Goal: Task Accomplishment & Management: Manage account settings

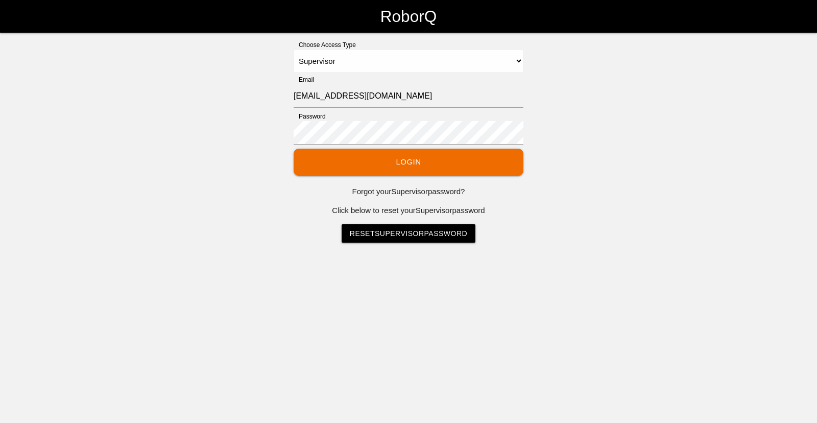
select select "Supervisor"
click at [457, 160] on button "Login" at bounding box center [409, 162] width 230 height 27
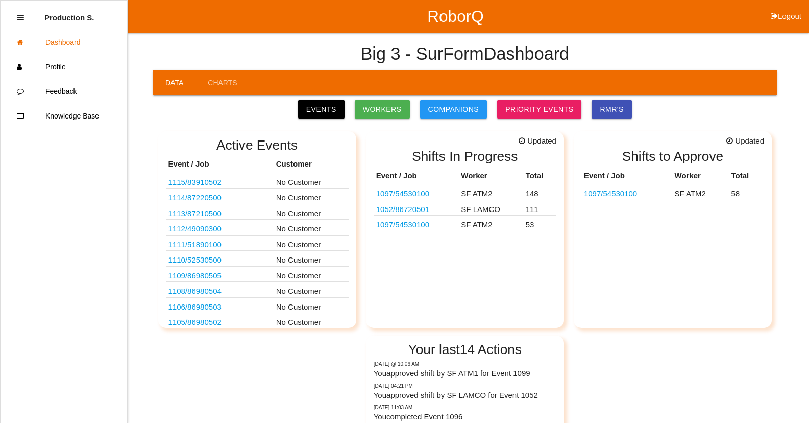
click at [423, 194] on link "1097 / 54530100" at bounding box center [402, 193] width 53 height 9
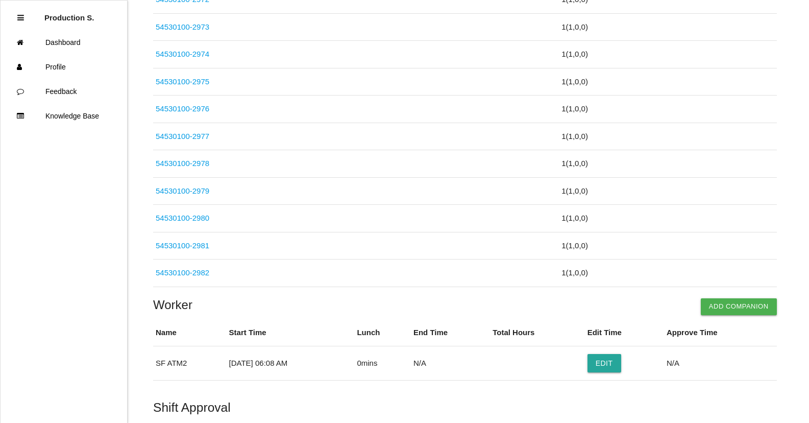
scroll to position [4008, 0]
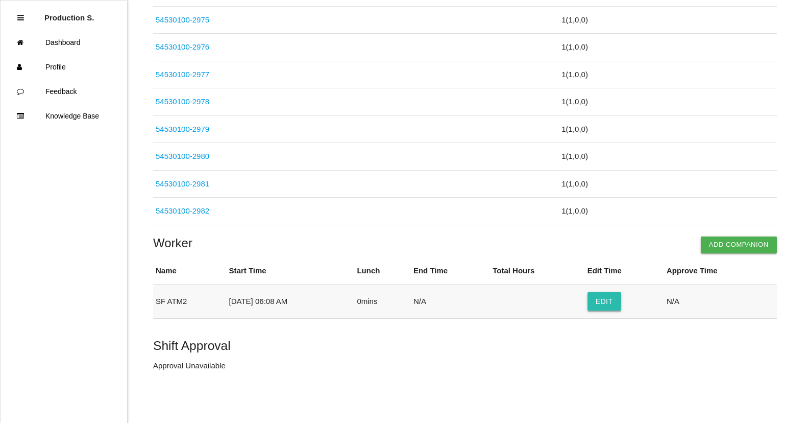
click at [621, 302] on button "Edit" at bounding box center [605, 301] width 34 height 18
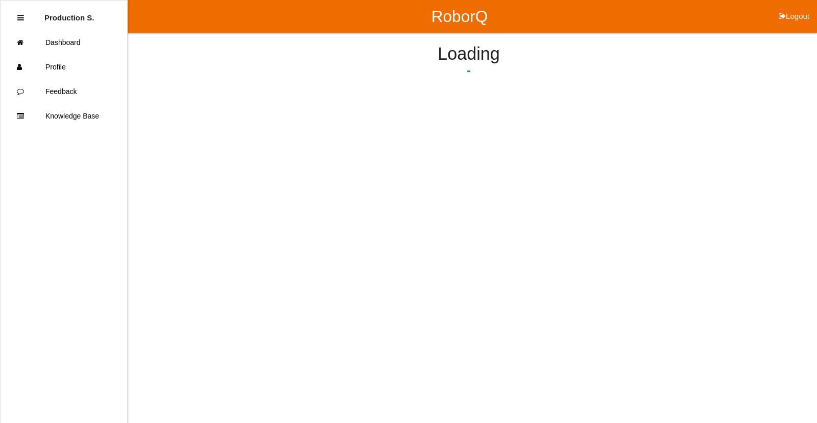
select select "6"
select select "8"
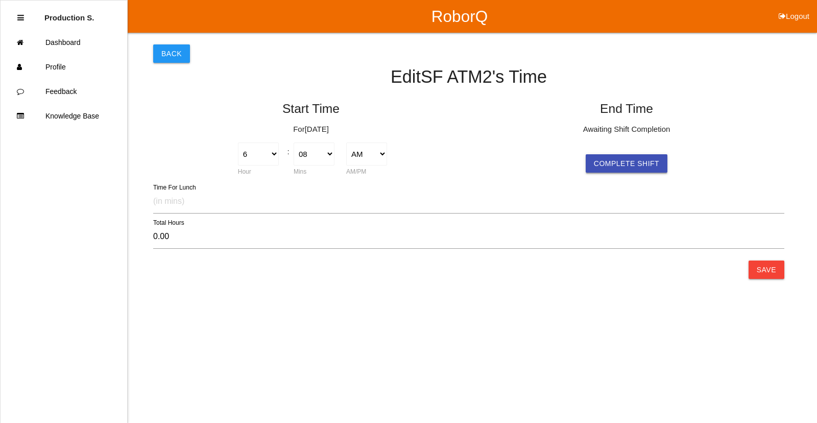
click at [624, 162] on button "Complete Shift" at bounding box center [627, 163] width 82 height 18
select select "6"
select select "8"
click at [765, 273] on button "Save" at bounding box center [766, 269] width 36 height 18
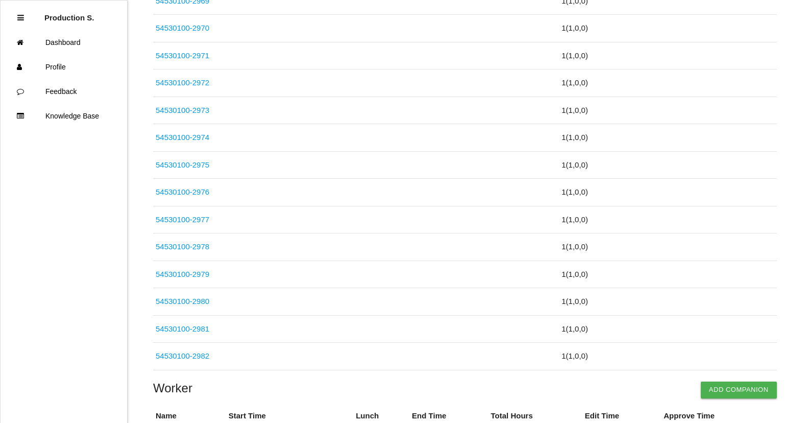
scroll to position [4008, 0]
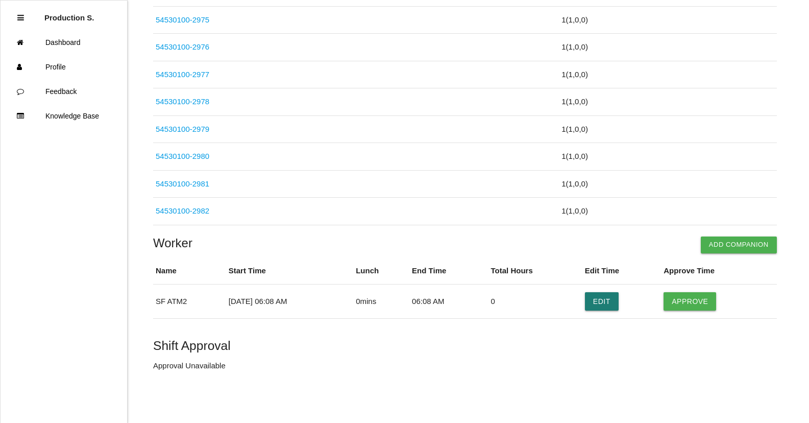
click at [610, 298] on button "Edit" at bounding box center [602, 301] width 34 height 18
select select "6"
select select "8"
select select "6"
select select "8"
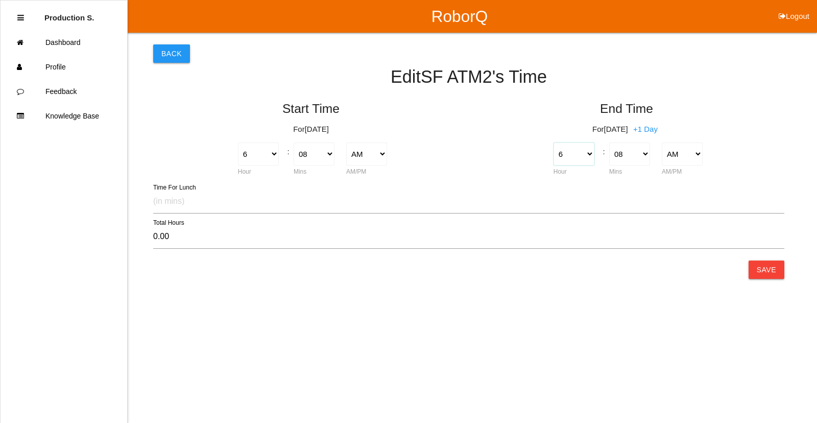
click at [573, 155] on select "1 2 3 4 5 6 7 8 9 10 11 12" at bounding box center [573, 153] width 41 height 23
select select "4"
click at [553, 142] on select "1 2 3 4 5 6 7 8 9 10 11 12" at bounding box center [573, 153] width 41 height 23
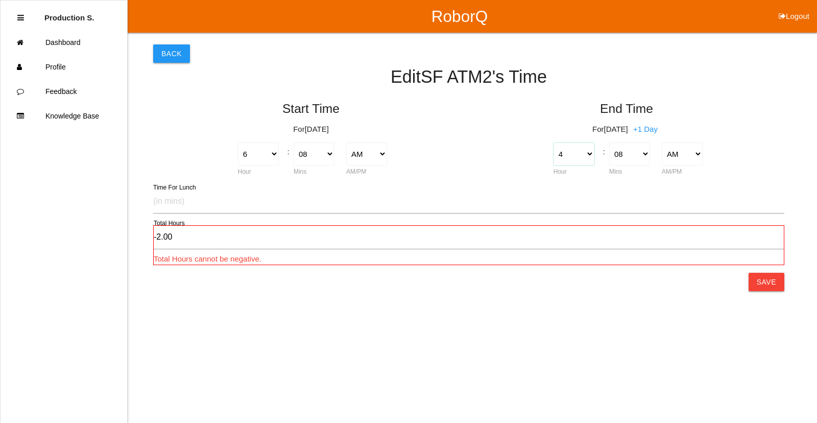
type input "-2.00"
click at [693, 151] on select "AM PM" at bounding box center [682, 153] width 41 height 23
select select "2"
click at [662, 142] on select "AM PM" at bounding box center [682, 153] width 41 height 23
type input "10.00"
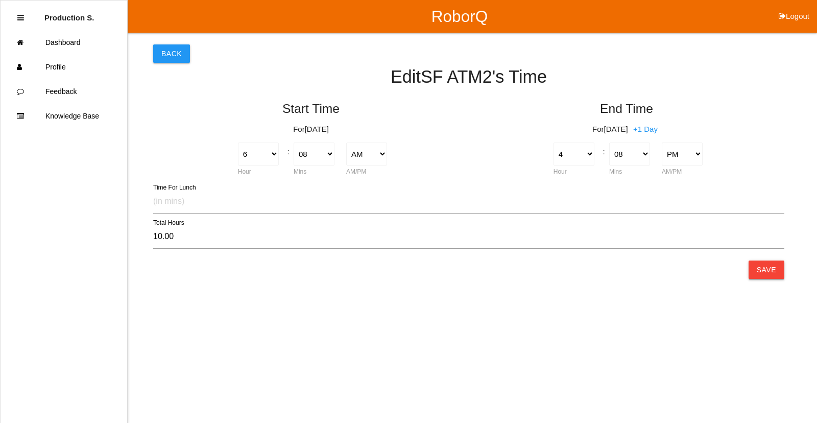
click at [765, 268] on button "Save" at bounding box center [766, 269] width 36 height 18
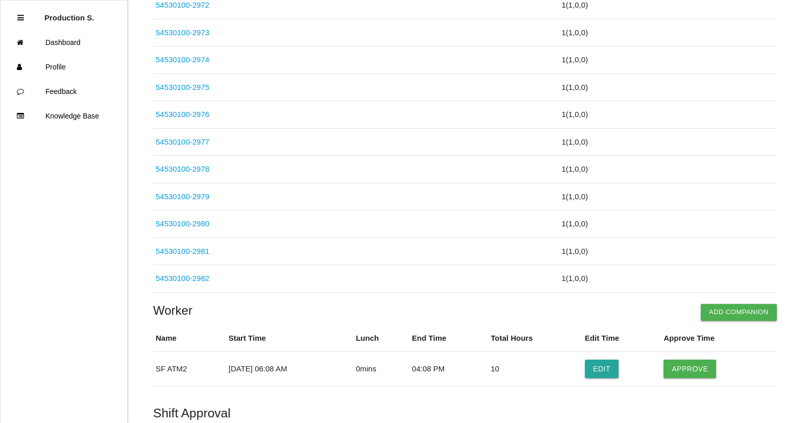
scroll to position [4008, 0]
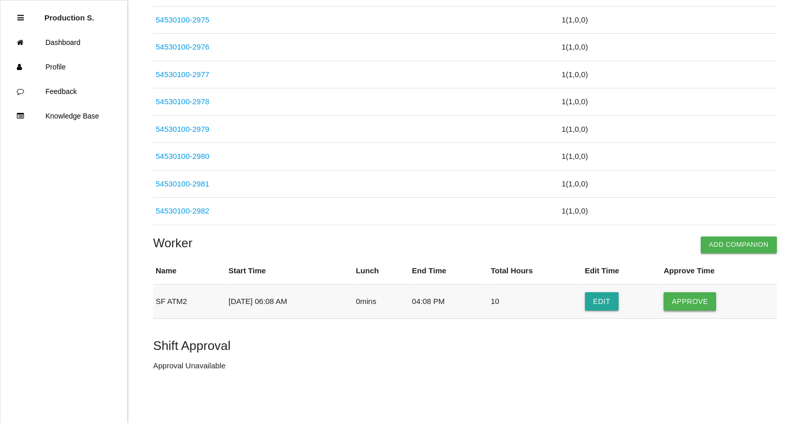
click at [693, 302] on button "Approve" at bounding box center [690, 301] width 53 height 18
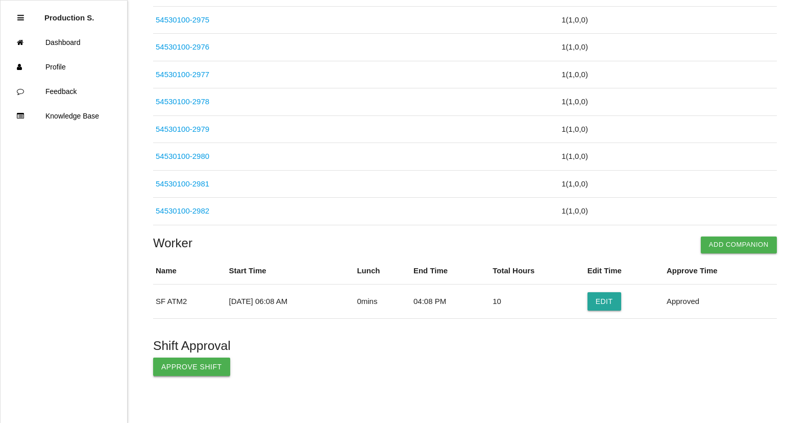
click at [208, 374] on button "Approve Shift" at bounding box center [191, 366] width 77 height 18
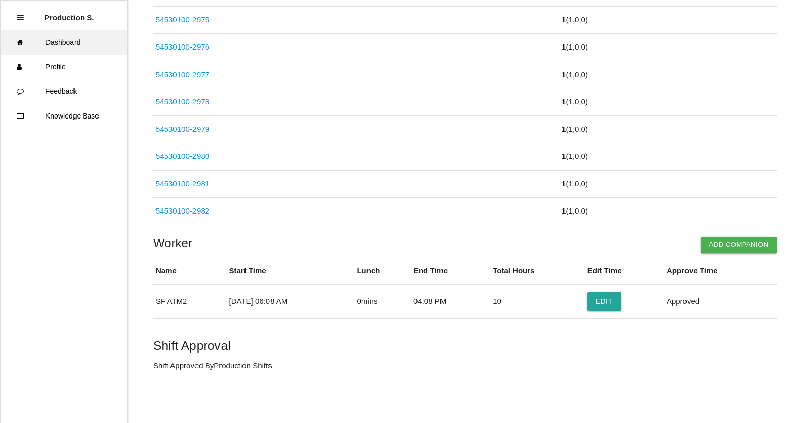
click at [78, 41] on link "Dashboard" at bounding box center [64, 42] width 127 height 25
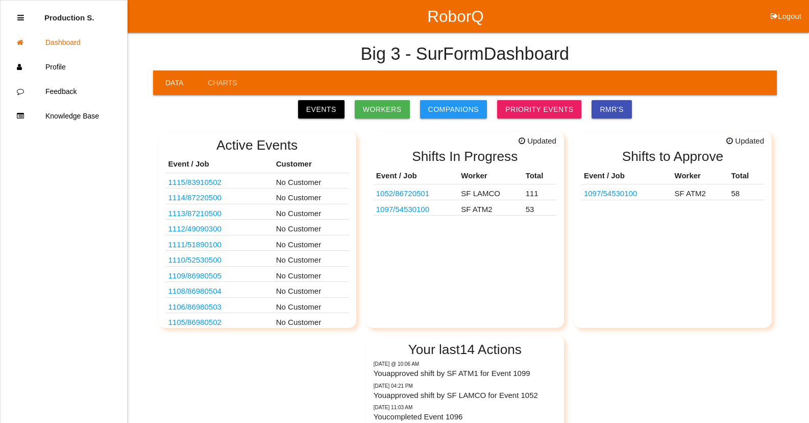
click at [418, 193] on link "1052 / 86720501" at bounding box center [402, 193] width 53 height 9
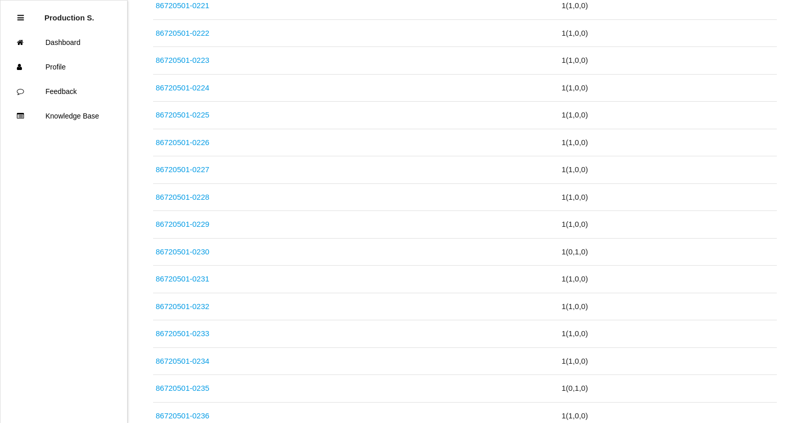
scroll to position [3010, 0]
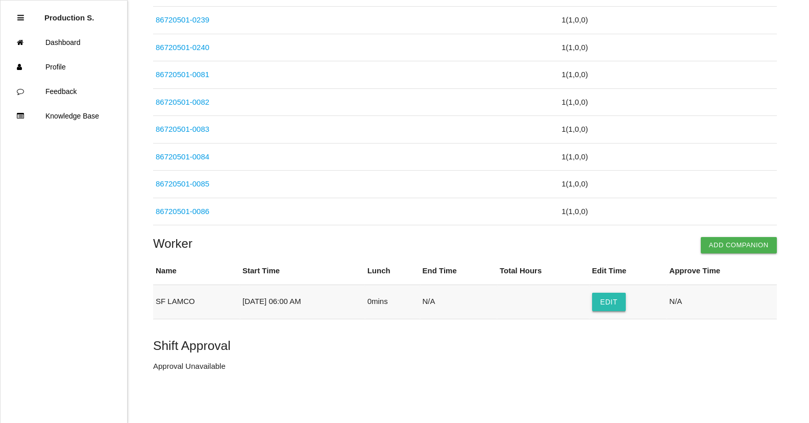
click at [611, 293] on button "Edit" at bounding box center [609, 302] width 34 height 18
select select "6"
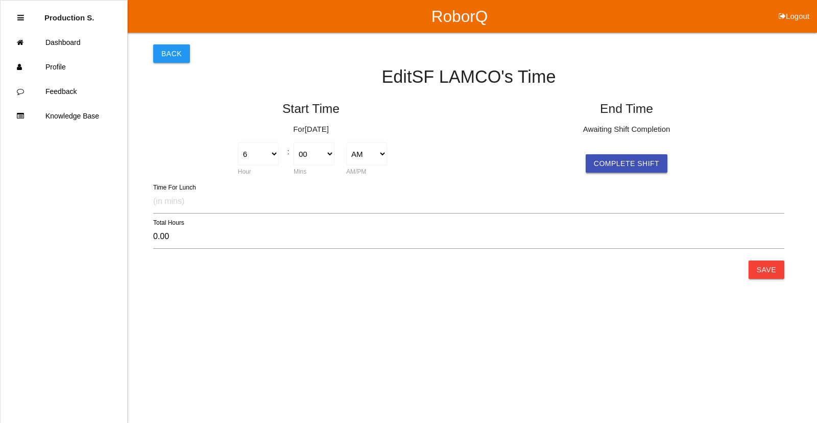
click at [622, 168] on button "Complete Shift" at bounding box center [627, 163] width 82 height 18
click at [568, 156] on select "1 2 3 4 5 6 7 8 9 10 11 12" at bounding box center [573, 153] width 41 height 23
select select "4"
click at [553, 142] on select "1 2 3 4 5 6 7 8 9 10 11 12" at bounding box center [573, 153] width 41 height 23
type input "-2.00"
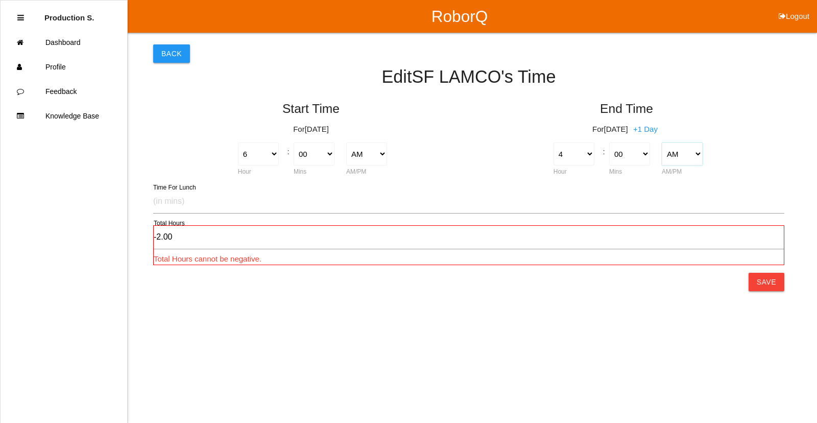
click at [689, 144] on select "AM PM" at bounding box center [682, 153] width 41 height 23
select select "2"
click at [662, 142] on select "AM PM" at bounding box center [682, 153] width 41 height 23
type input "10.00"
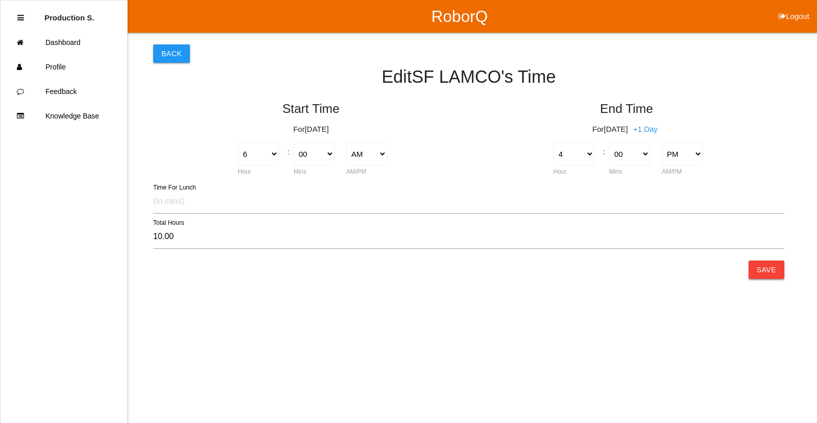
click at [764, 270] on button "Save" at bounding box center [766, 269] width 36 height 18
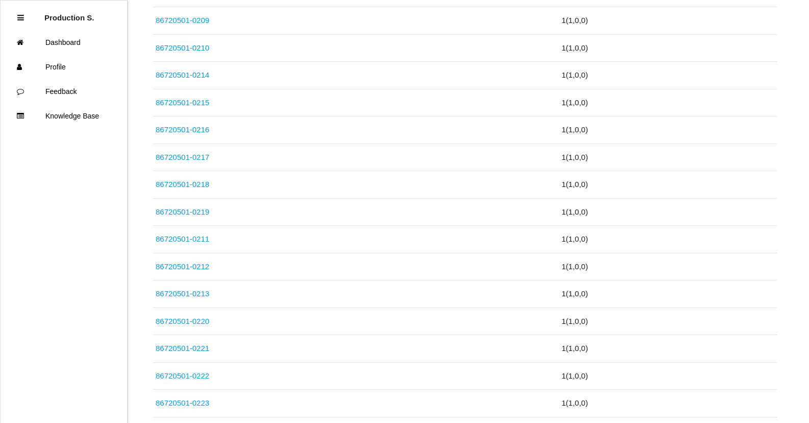
scroll to position [3010, 0]
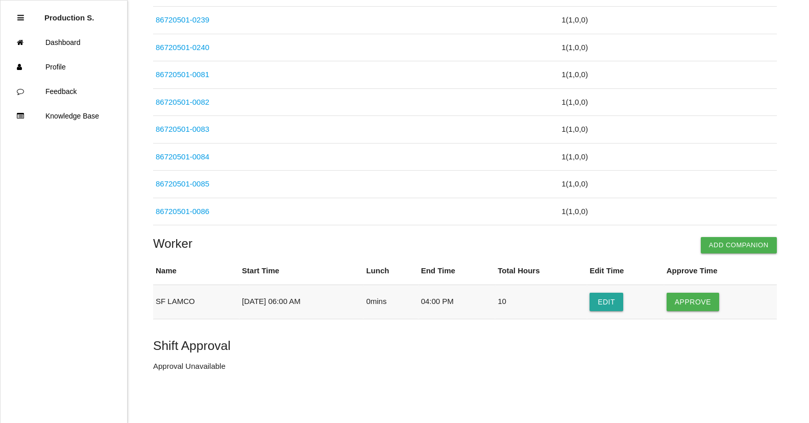
click at [699, 289] on td "Approve" at bounding box center [720, 301] width 113 height 34
click at [697, 299] on button "Approve" at bounding box center [693, 302] width 53 height 18
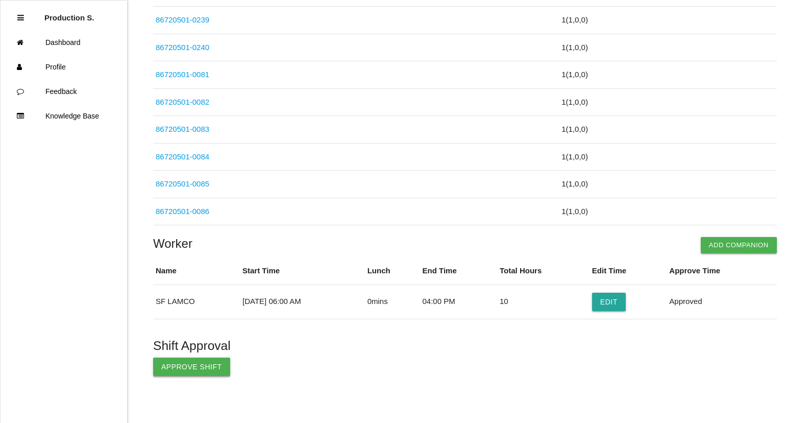
click at [198, 369] on button "Approve Shift" at bounding box center [191, 366] width 77 height 18
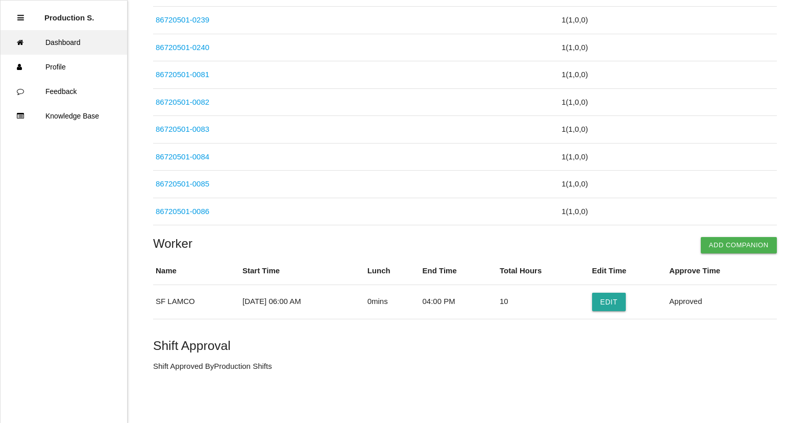
click at [62, 41] on link "Dashboard" at bounding box center [64, 42] width 127 height 25
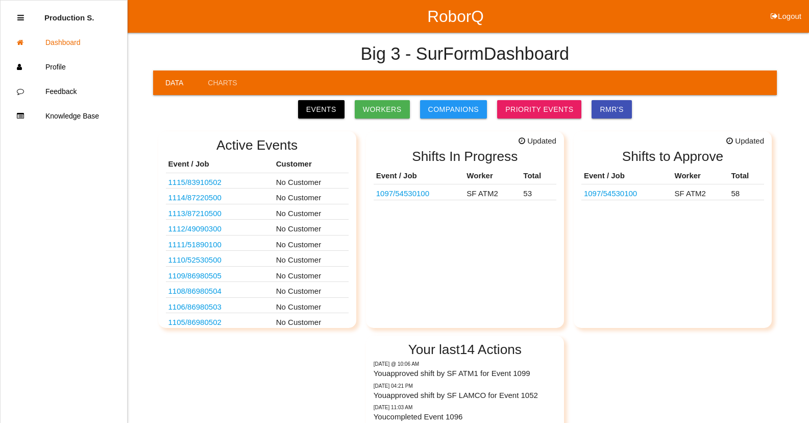
click at [490, 192] on td "SF ATM2" at bounding box center [492, 192] width 57 height 16
click at [414, 193] on link "1097 / 54530100" at bounding box center [402, 193] width 53 height 9
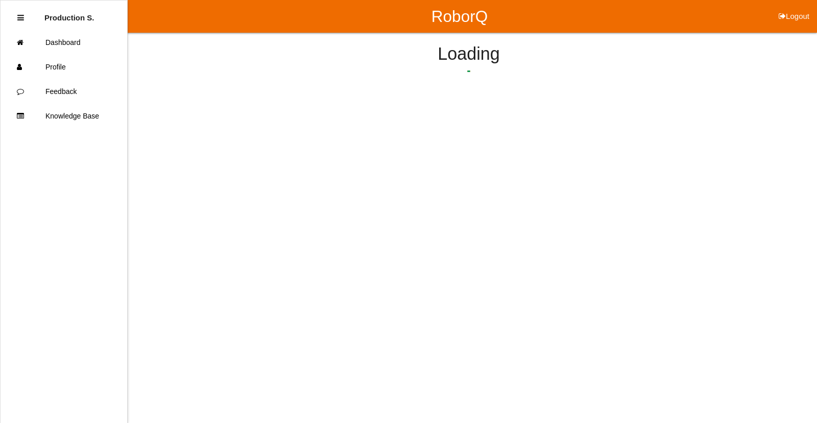
click at [414, 151] on html "RoborQ Logout Production S. Dashboard Profile Feedback Knowledge Base Loading" at bounding box center [408, 75] width 817 height 151
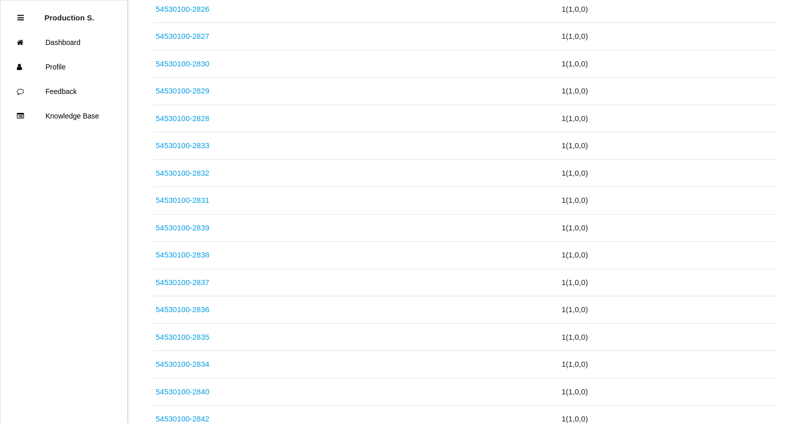
scroll to position [1413, 0]
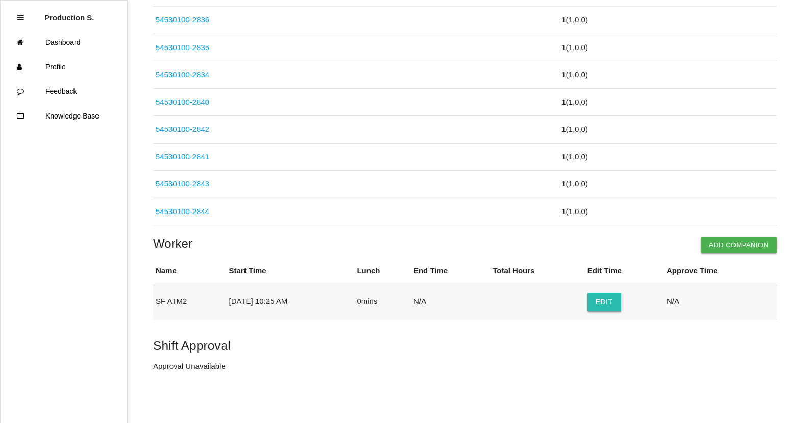
click at [611, 297] on button "Edit" at bounding box center [605, 302] width 34 height 18
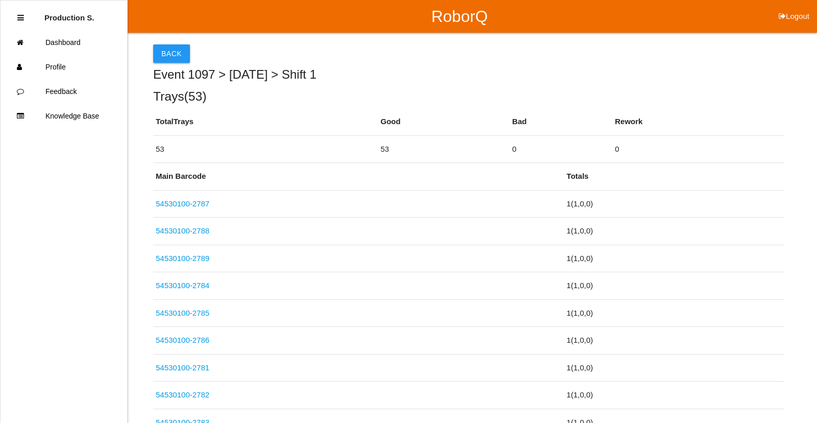
select select "10"
select select "25"
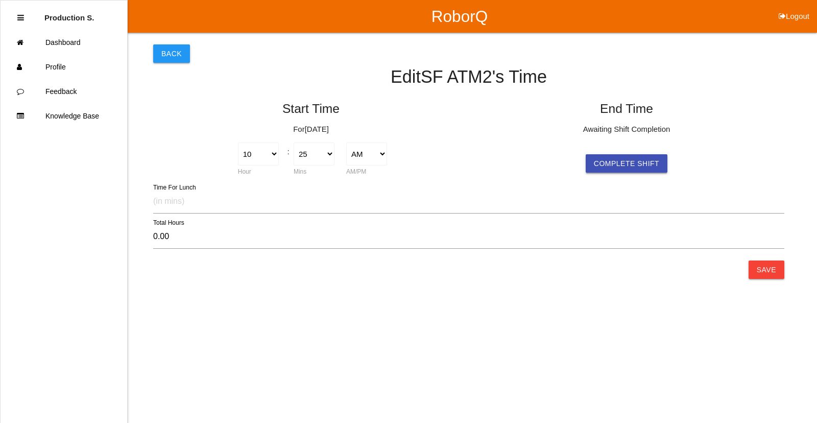
click at [616, 158] on button "Complete Shift" at bounding box center [627, 163] width 82 height 18
select select "10"
select select "25"
click at [563, 153] on select "1 2 3 4 5 6 7 8 9 10 11 12" at bounding box center [573, 153] width 41 height 23
select select "4"
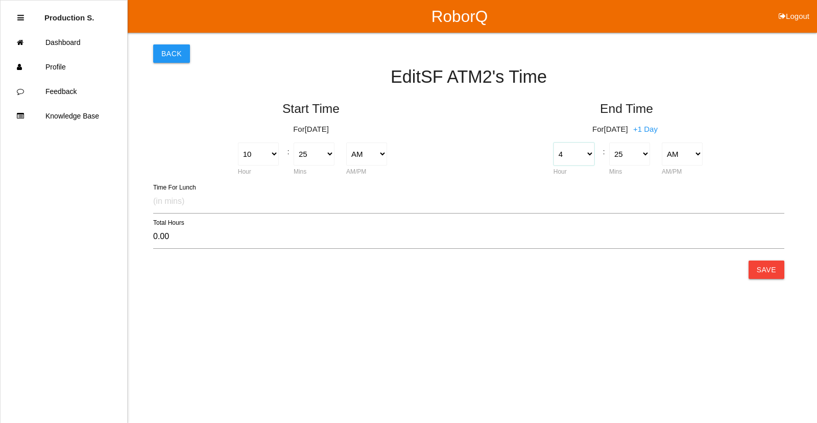
click at [553, 142] on select "1 2 3 4 5 6 7 8 9 10 11 12" at bounding box center [573, 153] width 41 height 23
type input "-6.00"
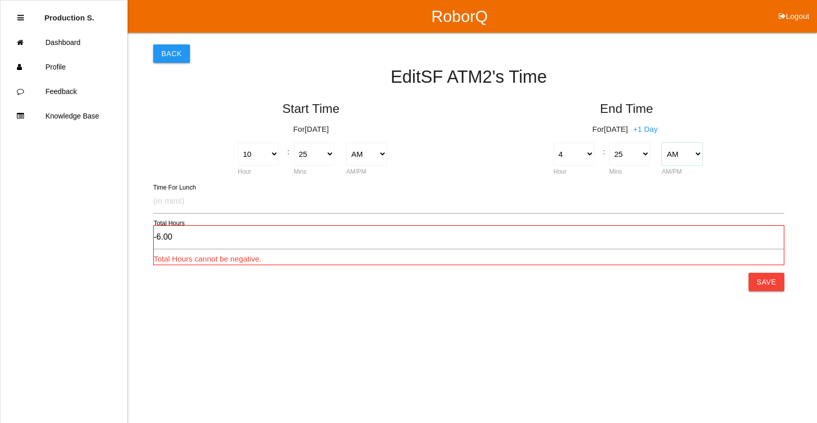
click at [684, 162] on select "AM PM" at bounding box center [682, 153] width 41 height 23
select select "2"
click at [662, 142] on select "AM PM" at bounding box center [682, 153] width 41 height 23
type input "6.00"
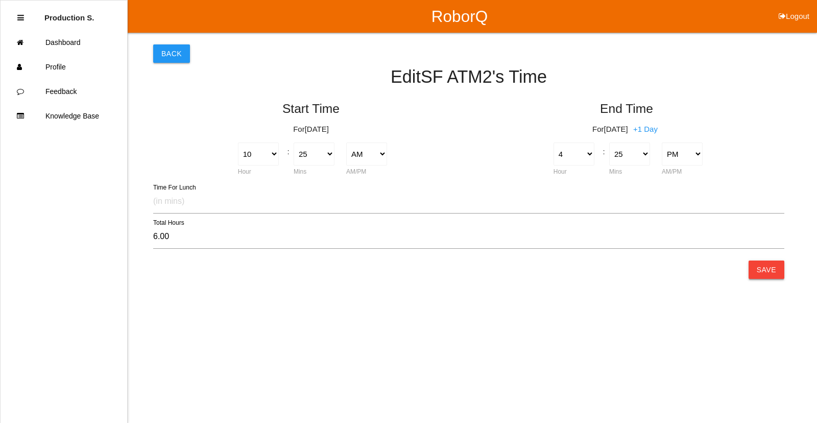
click at [769, 268] on button "Save" at bounding box center [766, 269] width 36 height 18
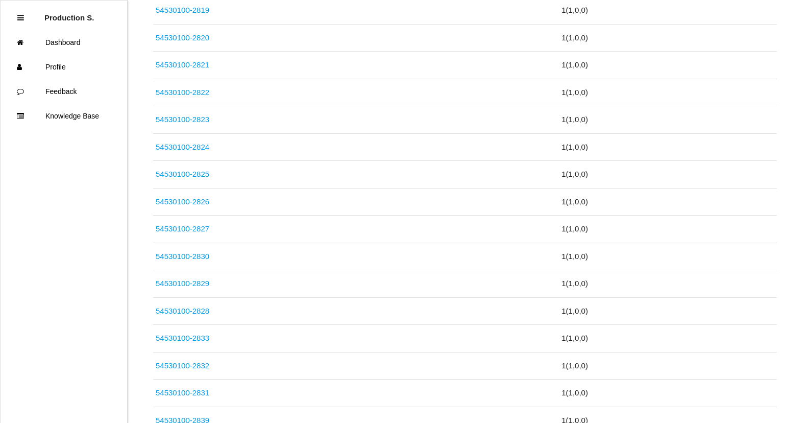
scroll to position [1413, 0]
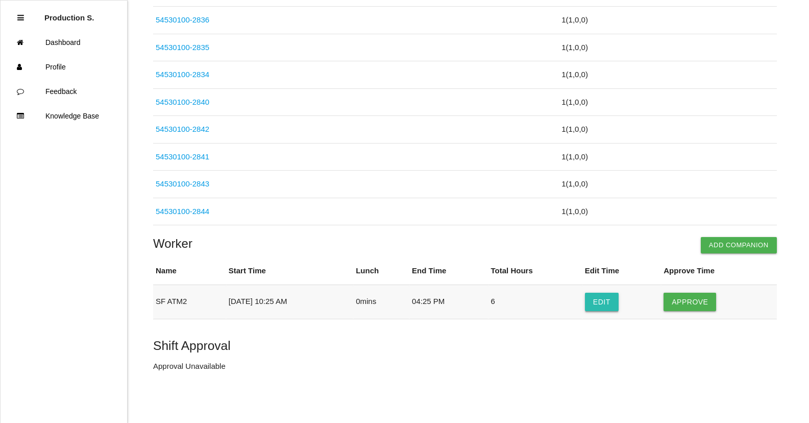
click at [619, 305] on button "Edit" at bounding box center [602, 302] width 34 height 18
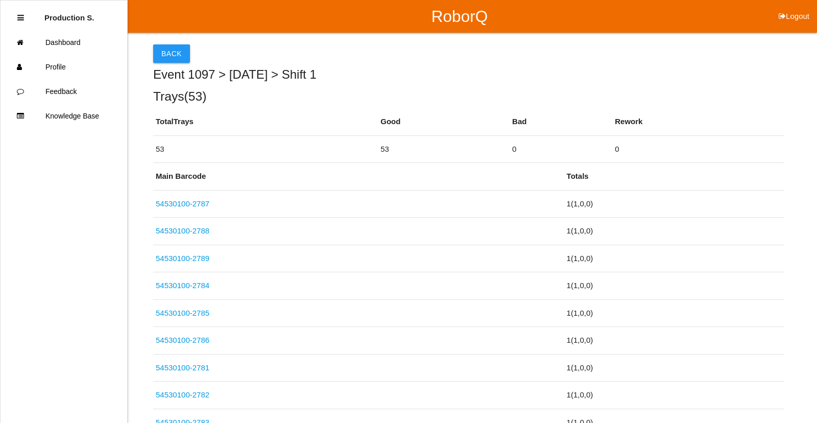
select select "10"
select select "25"
select select "4"
select select "25"
select select "2"
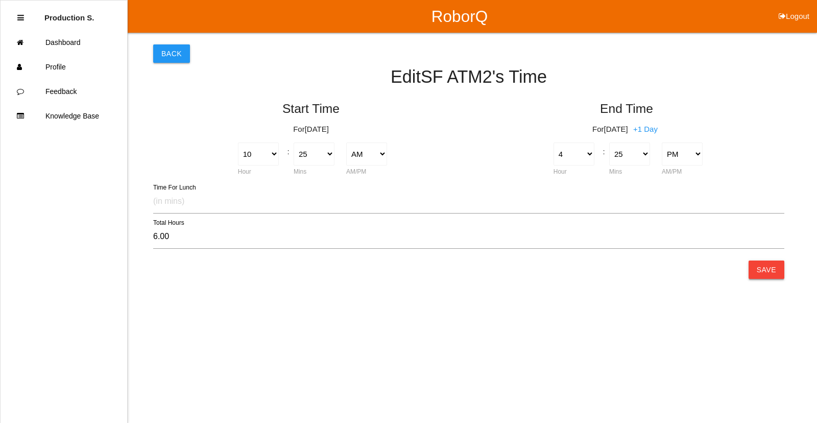
click at [776, 268] on button "Save" at bounding box center [766, 269] width 36 height 18
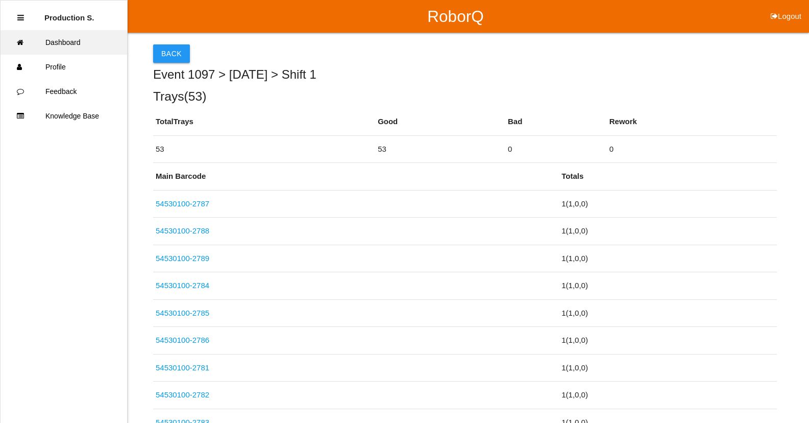
click at [85, 46] on link "Dashboard" at bounding box center [64, 42] width 127 height 25
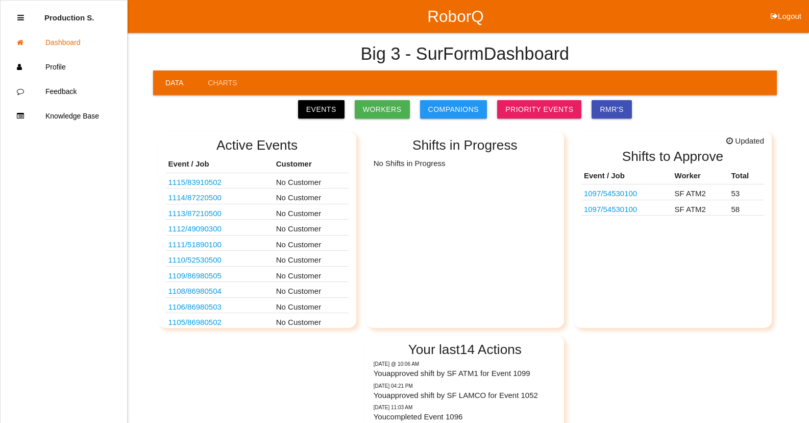
click at [642, 195] on td "1097 / 54530100" at bounding box center [626, 192] width 91 height 16
click at [630, 196] on link "1097 / 54530100" at bounding box center [610, 193] width 53 height 9
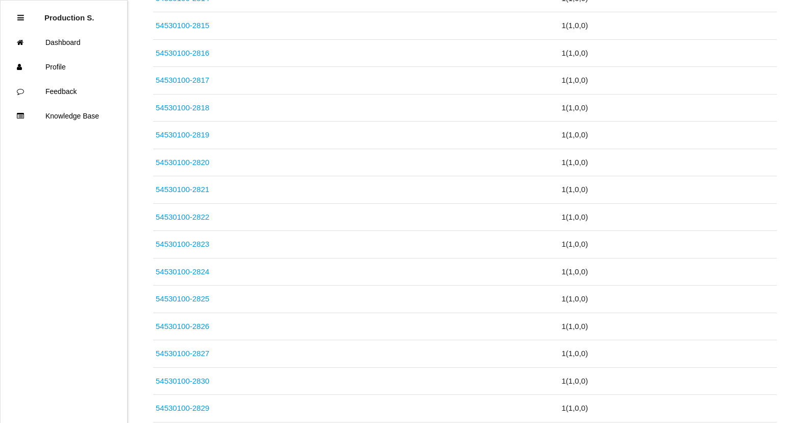
scroll to position [1413, 0]
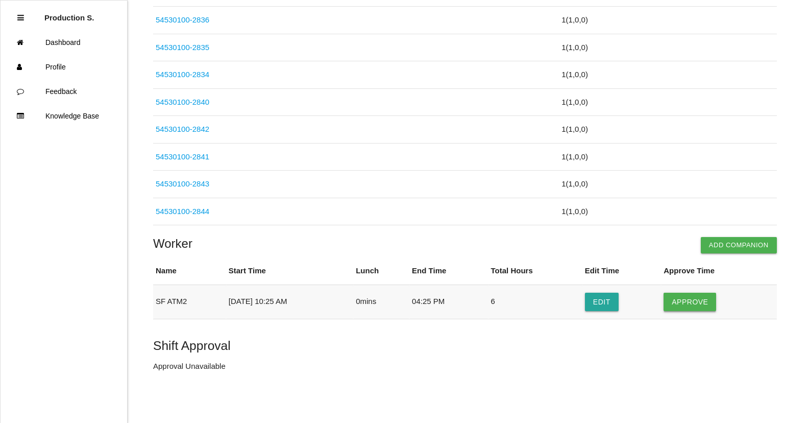
drag, startPoint x: 699, startPoint y: 303, endPoint x: 678, endPoint y: 307, distance: 21.8
click at [698, 303] on button "Approve" at bounding box center [690, 302] width 53 height 18
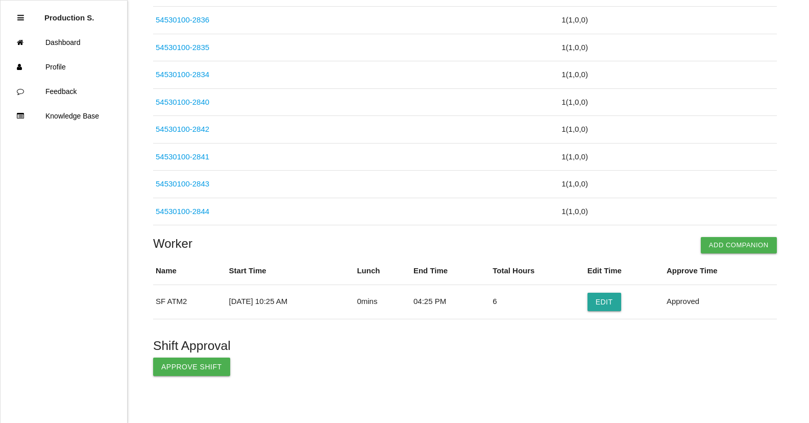
drag, startPoint x: 204, startPoint y: 365, endPoint x: 174, endPoint y: 326, distance: 49.8
click at [203, 365] on button "Approve Shift" at bounding box center [191, 366] width 77 height 18
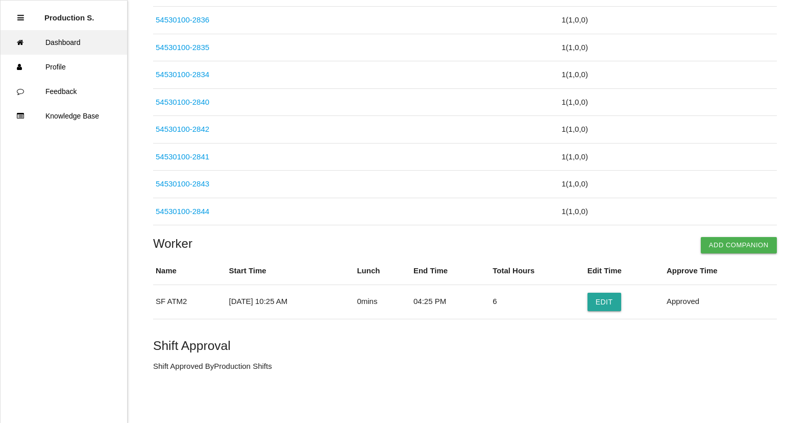
click at [65, 46] on link "Dashboard" at bounding box center [64, 42] width 127 height 25
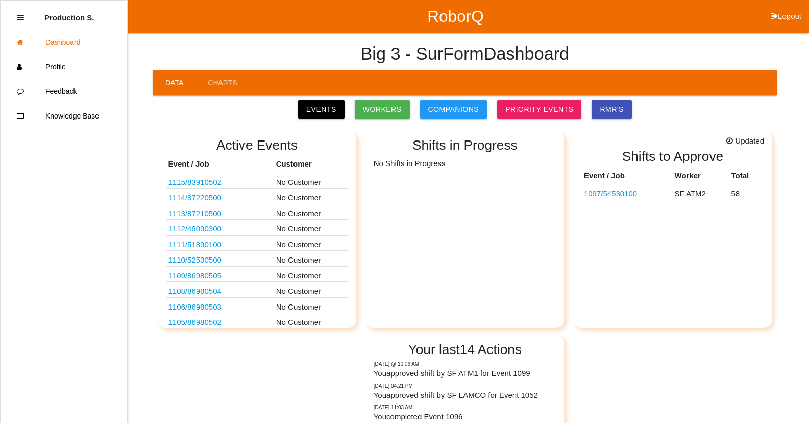
click at [627, 195] on link "1097 / 54530100" at bounding box center [610, 193] width 53 height 9
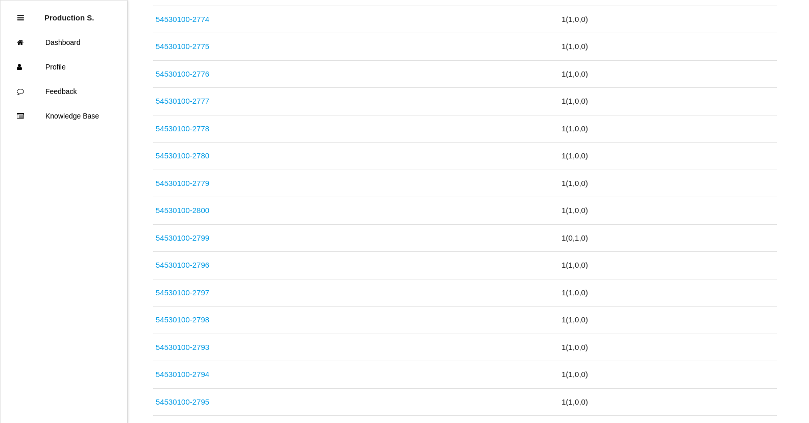
scroll to position [1711, 0]
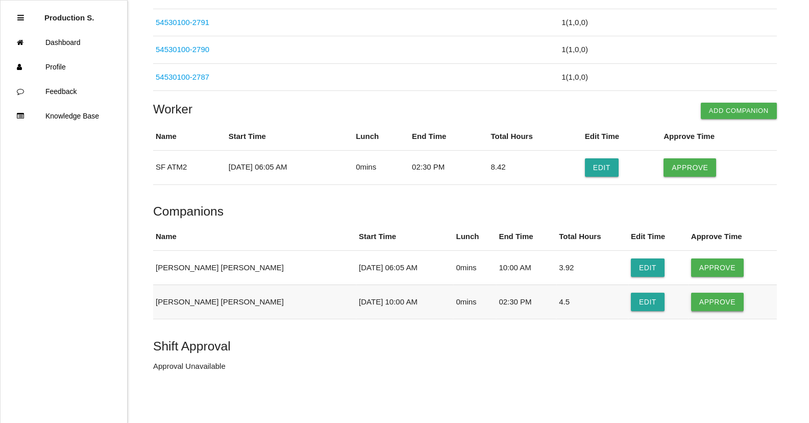
click at [716, 303] on button "Approve" at bounding box center [717, 302] width 53 height 18
click at [706, 272] on button "Approve" at bounding box center [717, 267] width 53 height 18
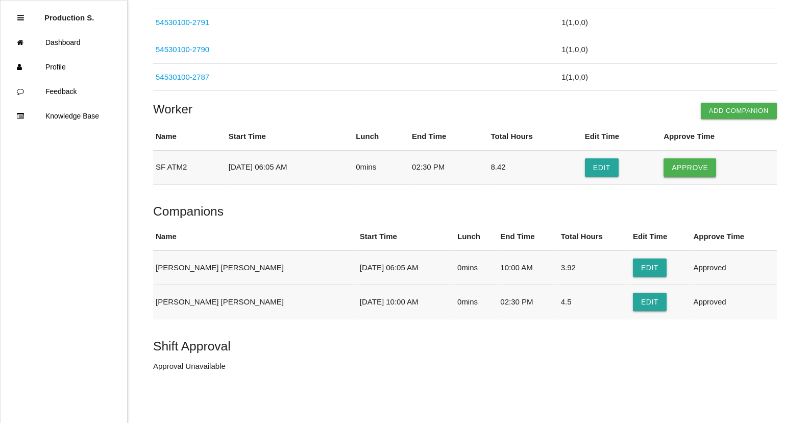
click at [699, 162] on button "Approve" at bounding box center [690, 167] width 53 height 18
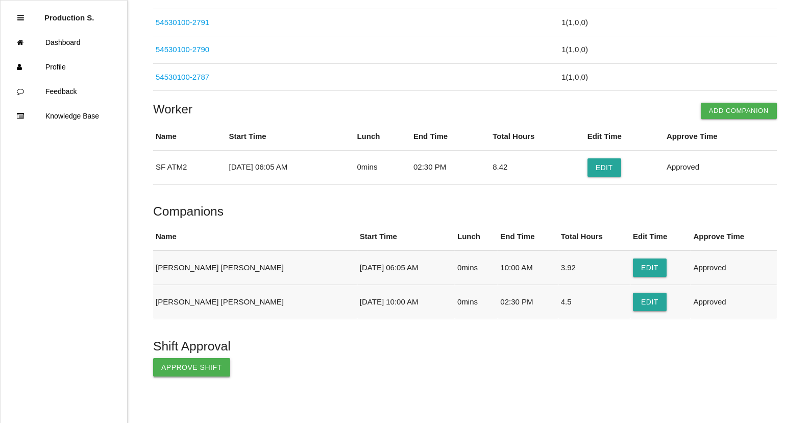
click at [202, 366] on button "Approve Shift" at bounding box center [191, 367] width 77 height 18
click at [57, 45] on link "Dashboard" at bounding box center [64, 42] width 127 height 25
